Goal: Task Accomplishment & Management: Manage account settings

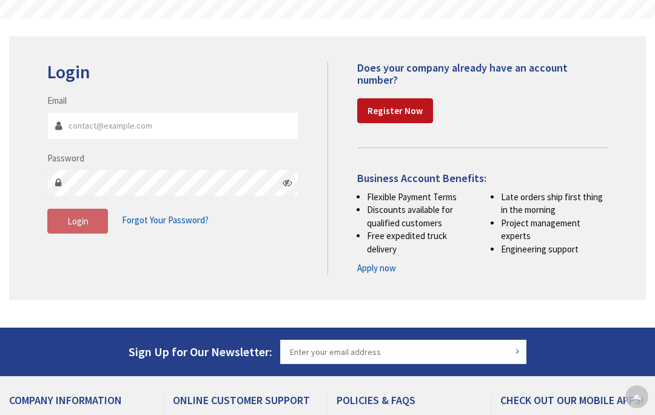
scroll to position [112, 0]
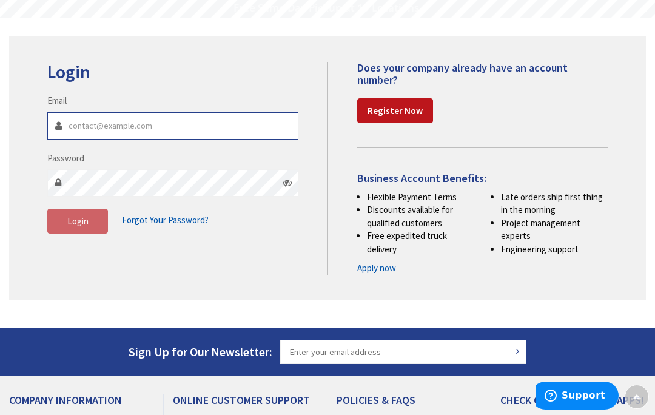
click at [150, 122] on input "Email" at bounding box center [172, 125] width 251 height 27
type input "[EMAIL_ADDRESS][DOMAIN_NAME]"
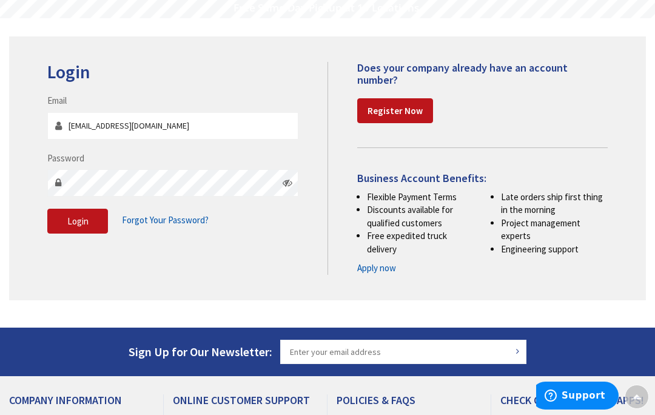
click at [73, 219] on span "Login" at bounding box center [77, 221] width 21 height 12
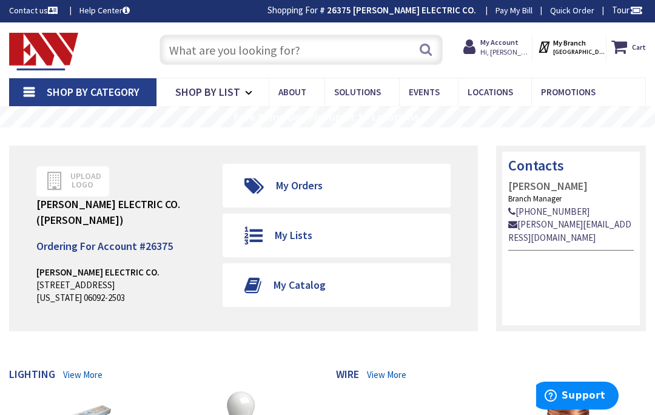
click at [556, 225] on link "c.degroat@ew-inc.com" at bounding box center [571, 231] width 126 height 26
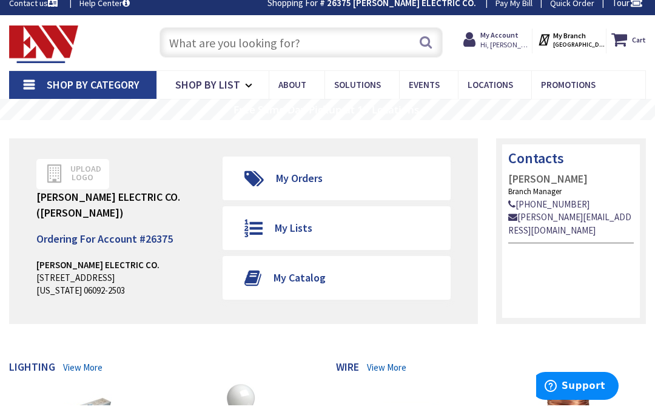
scroll to position [27, 0]
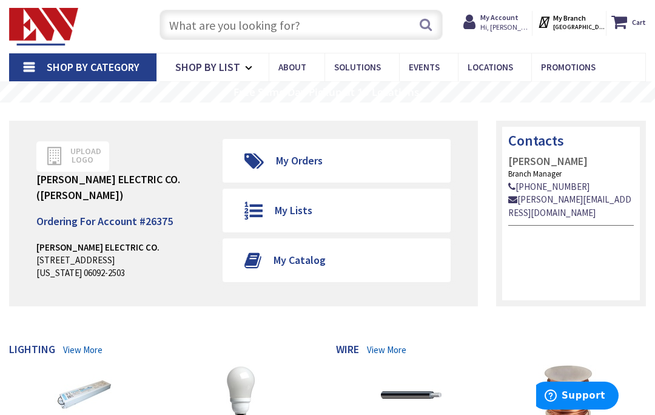
click at [519, 25] on span "Hi, William" at bounding box center [506, 27] width 52 height 10
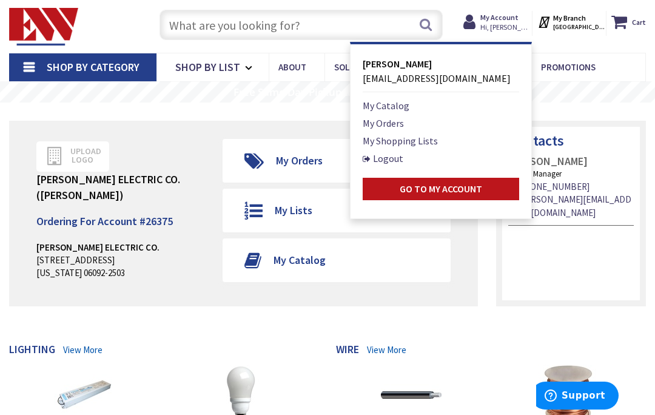
click at [404, 123] on link "My Orders" at bounding box center [382, 123] width 41 height 15
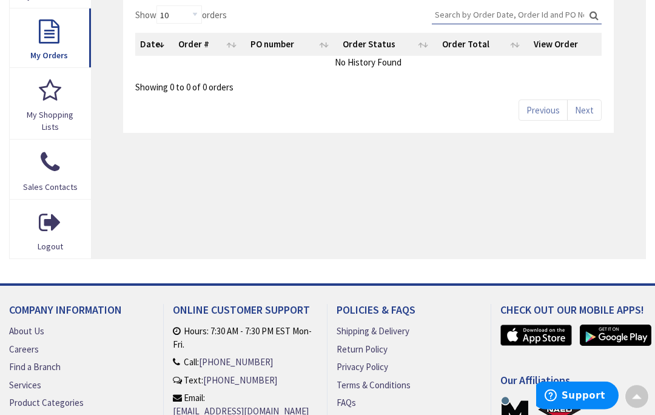
scroll to position [365, 0]
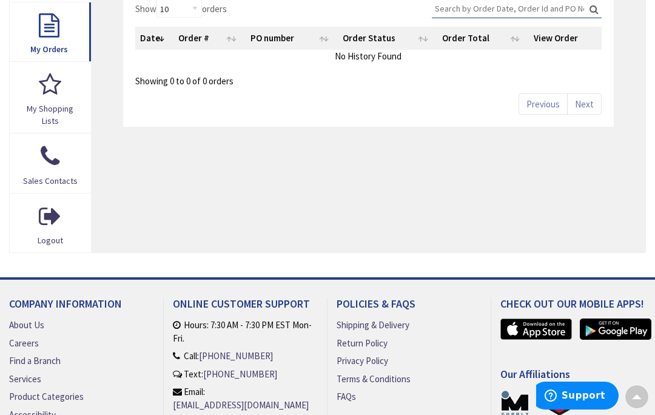
click at [233, 399] on link "[EMAIL_ADDRESS][DOMAIN_NAME]" at bounding box center [241, 404] width 136 height 13
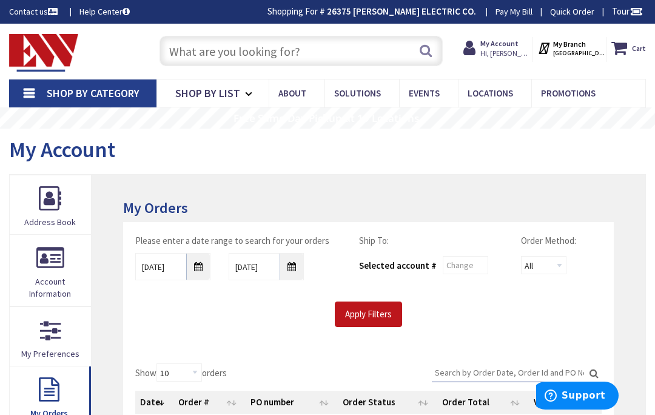
click at [361, 196] on div "My Orders Please enter a date range to search for your orders 9/28/2025 10/5/20…" at bounding box center [368, 395] width 553 height 441
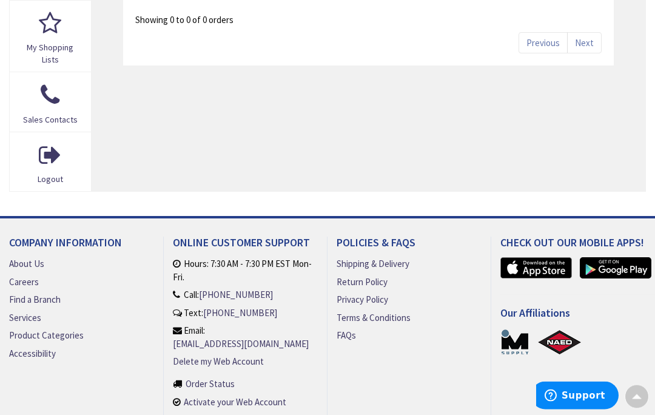
scroll to position [467, 0]
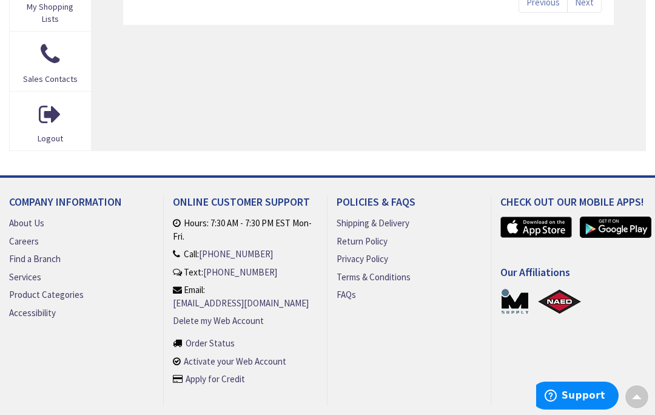
click at [225, 339] on link "Order Status" at bounding box center [209, 342] width 49 height 13
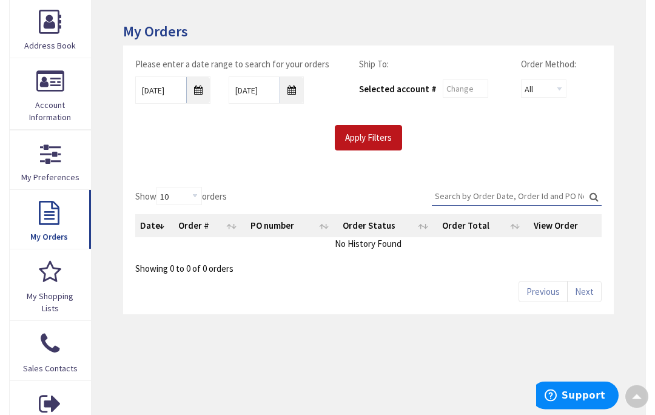
scroll to position [175, 0]
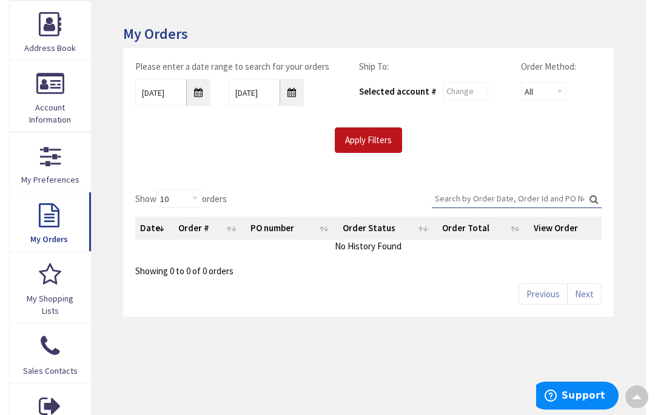
click at [50, 289] on link "My Shopping Lists" at bounding box center [50, 287] width 81 height 71
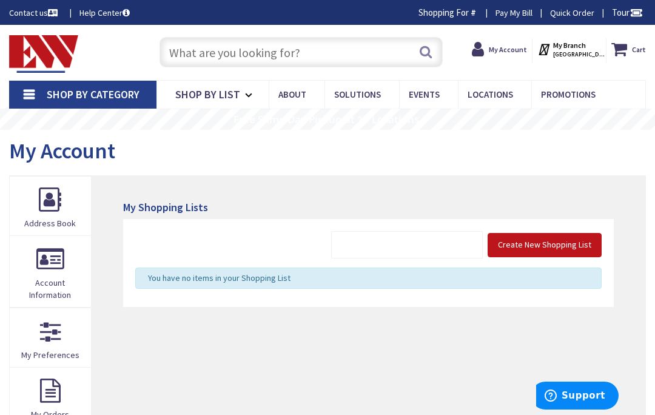
click at [54, 270] on link "Account Information" at bounding box center [50, 271] width 81 height 71
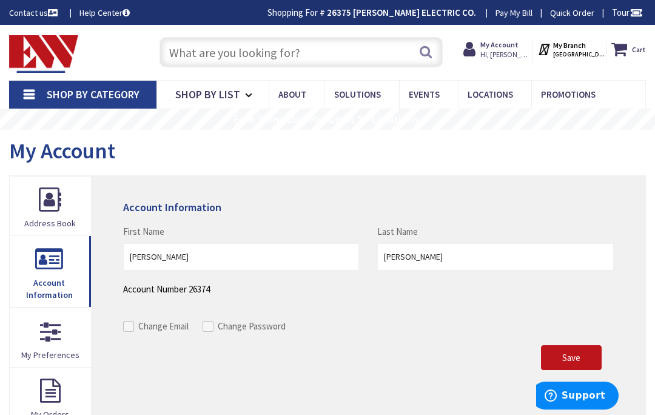
click at [518, 41] on strong "My Account" at bounding box center [499, 44] width 38 height 9
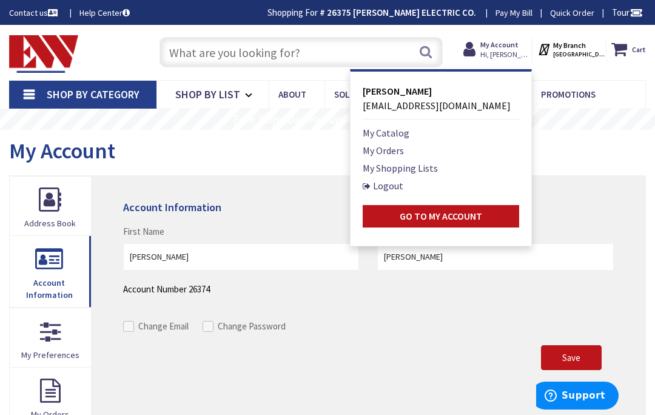
click at [403, 185] on link "Logout" at bounding box center [382, 185] width 41 height 15
